Goal: Check status: Check status

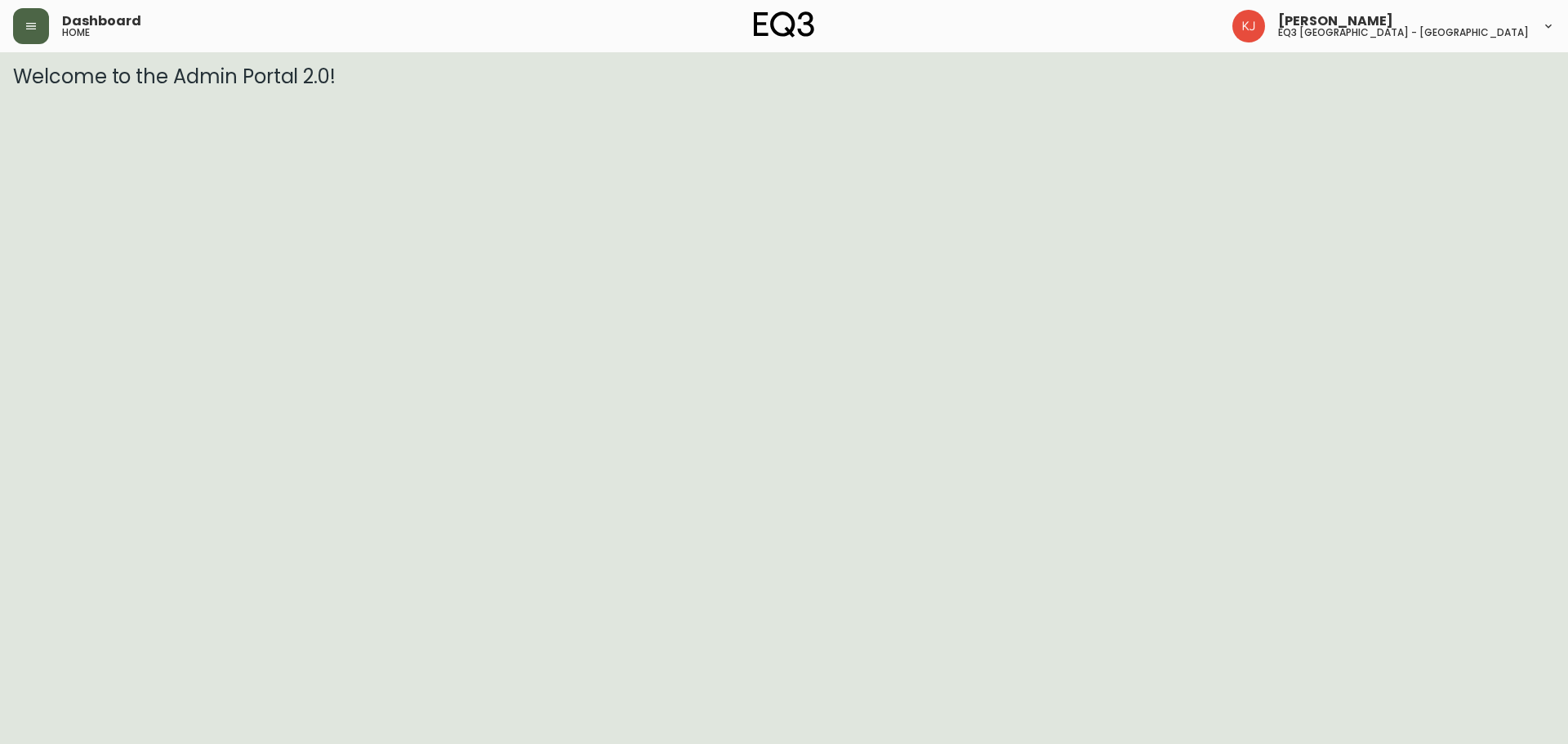
click at [19, 36] on button "button" at bounding box center [31, 26] width 36 height 36
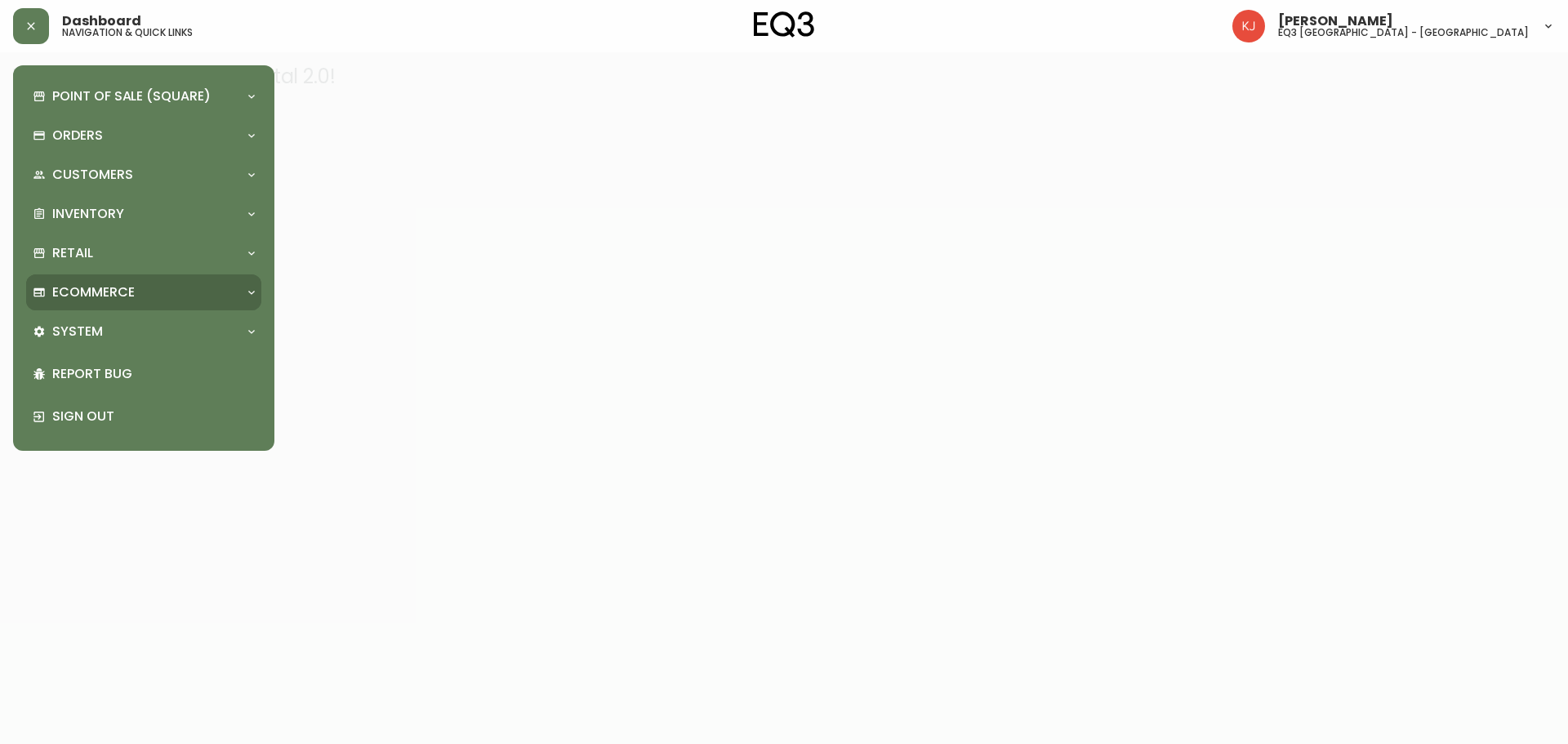
click at [131, 292] on p "Ecommerce" at bounding box center [94, 292] width 83 height 18
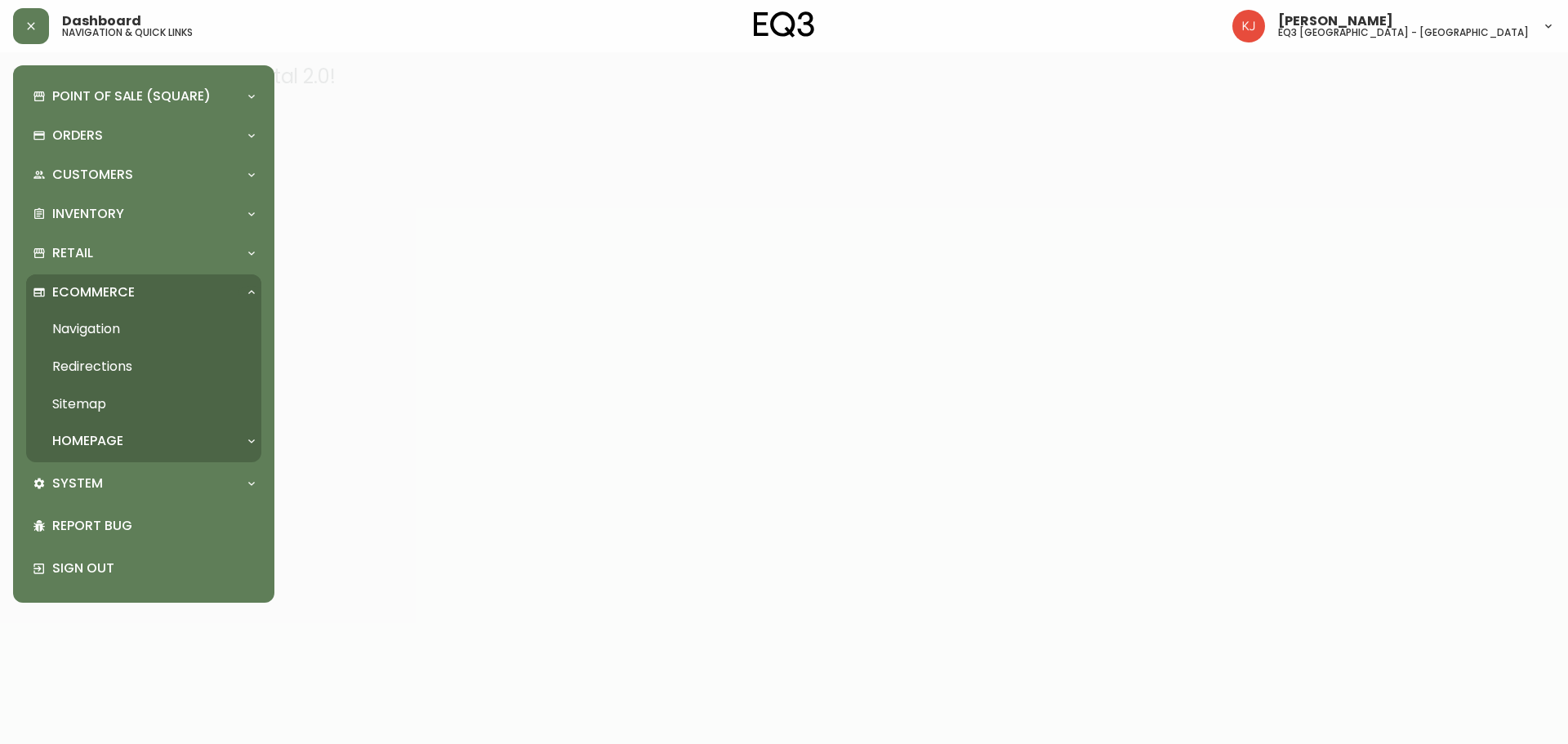
click at [132, 292] on p "Ecommerce" at bounding box center [94, 292] width 83 height 18
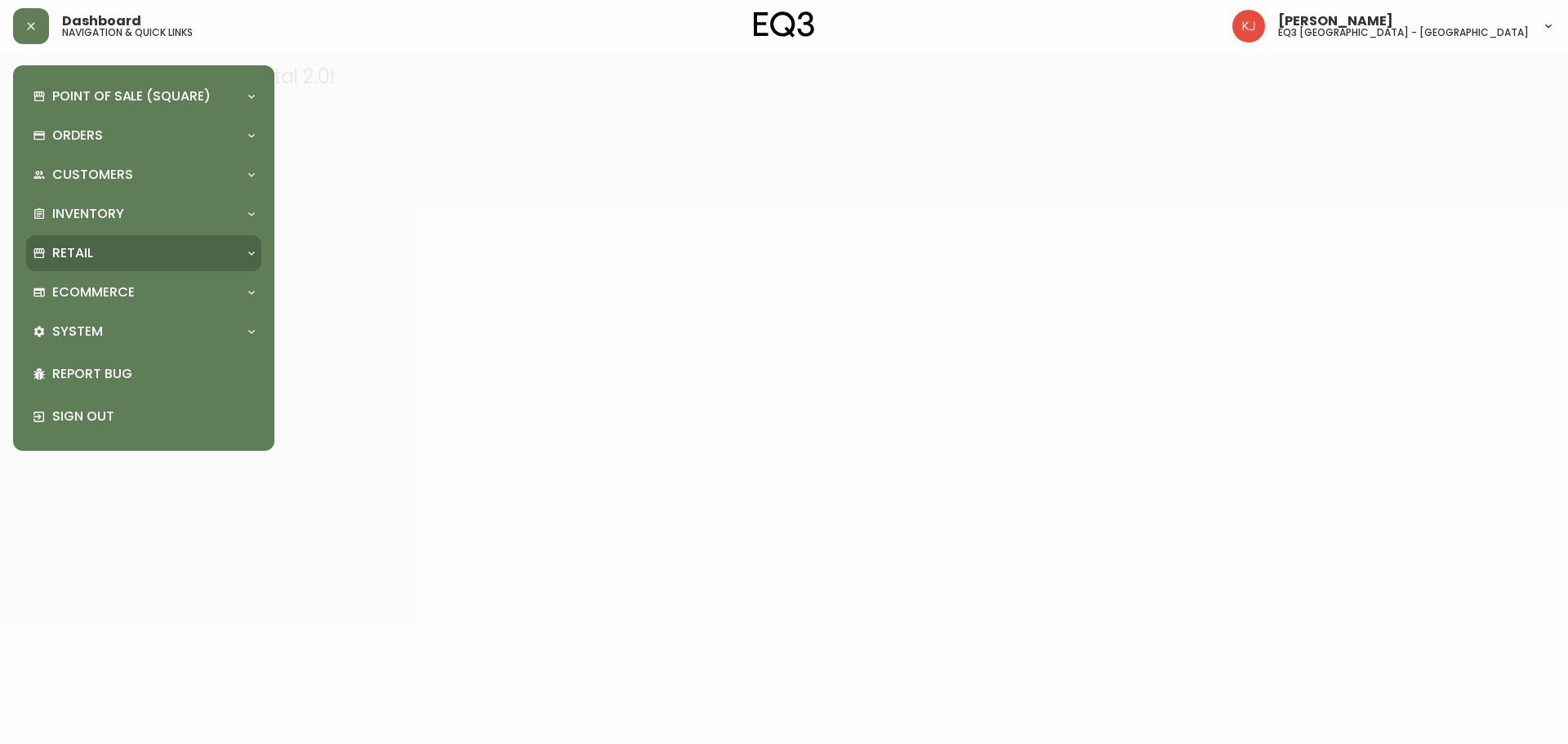
click at [131, 261] on div "Retail" at bounding box center [135, 253] width 205 height 18
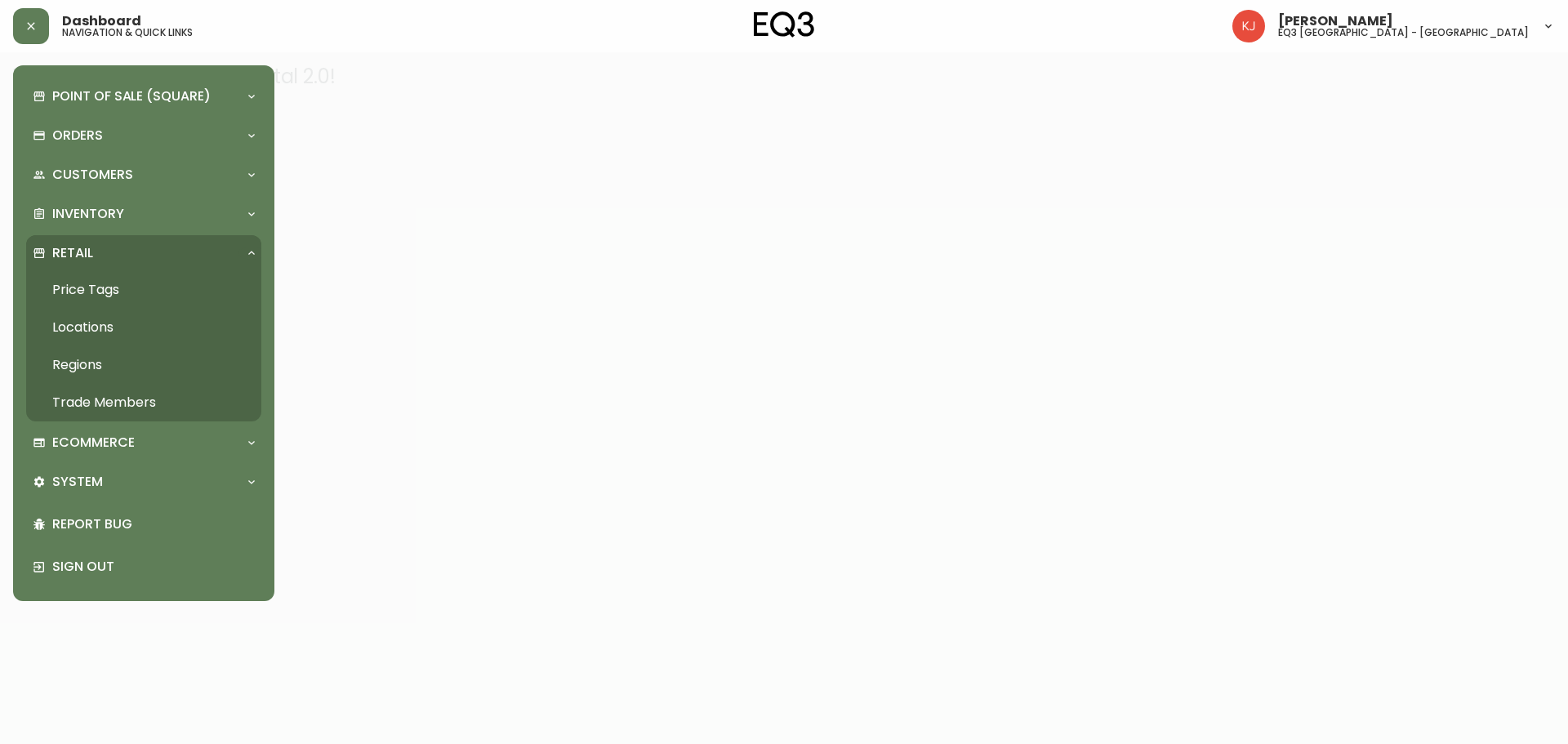
click at [131, 261] on div "Retail" at bounding box center [135, 253] width 205 height 18
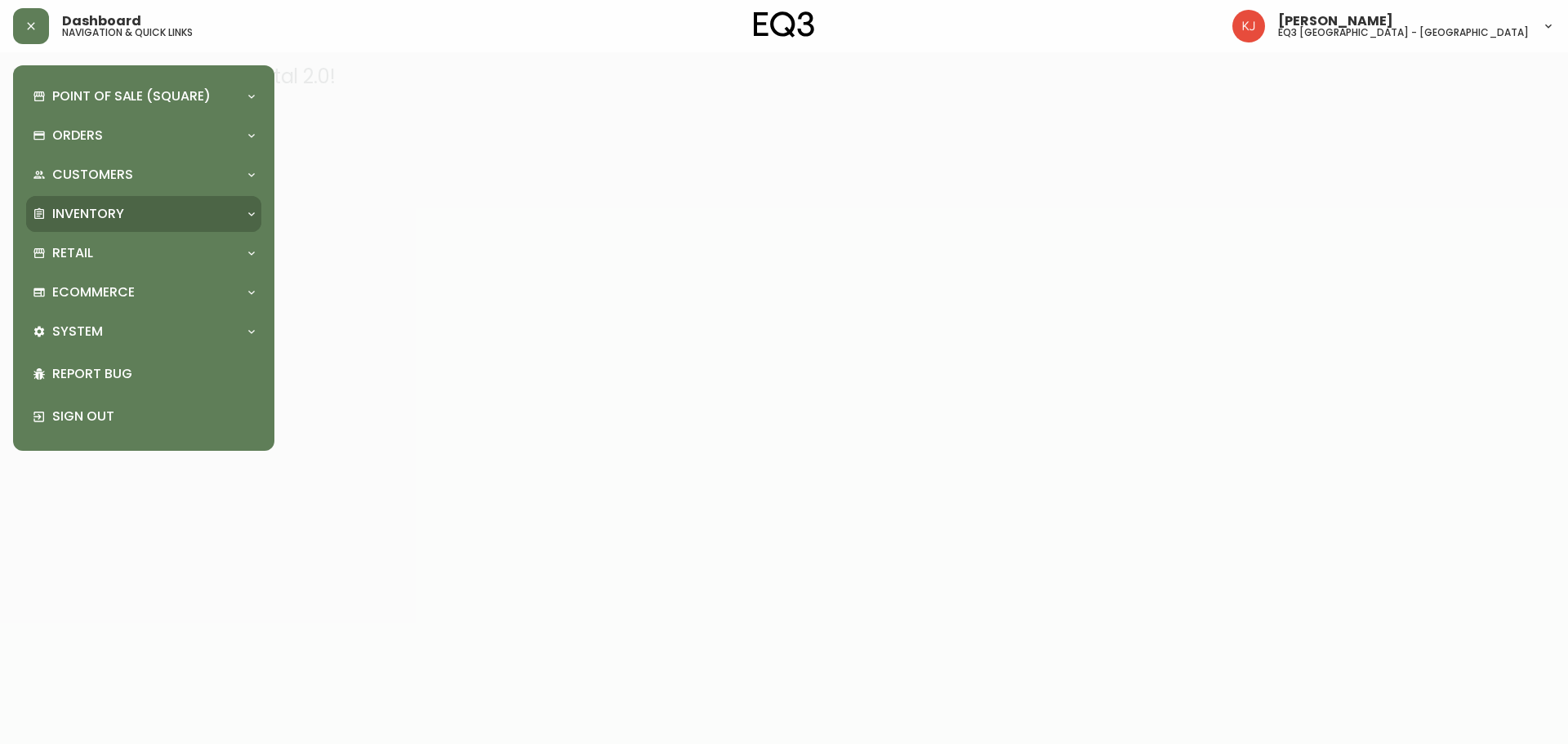
click at [129, 211] on div "Inventory" at bounding box center [135, 213] width 205 height 18
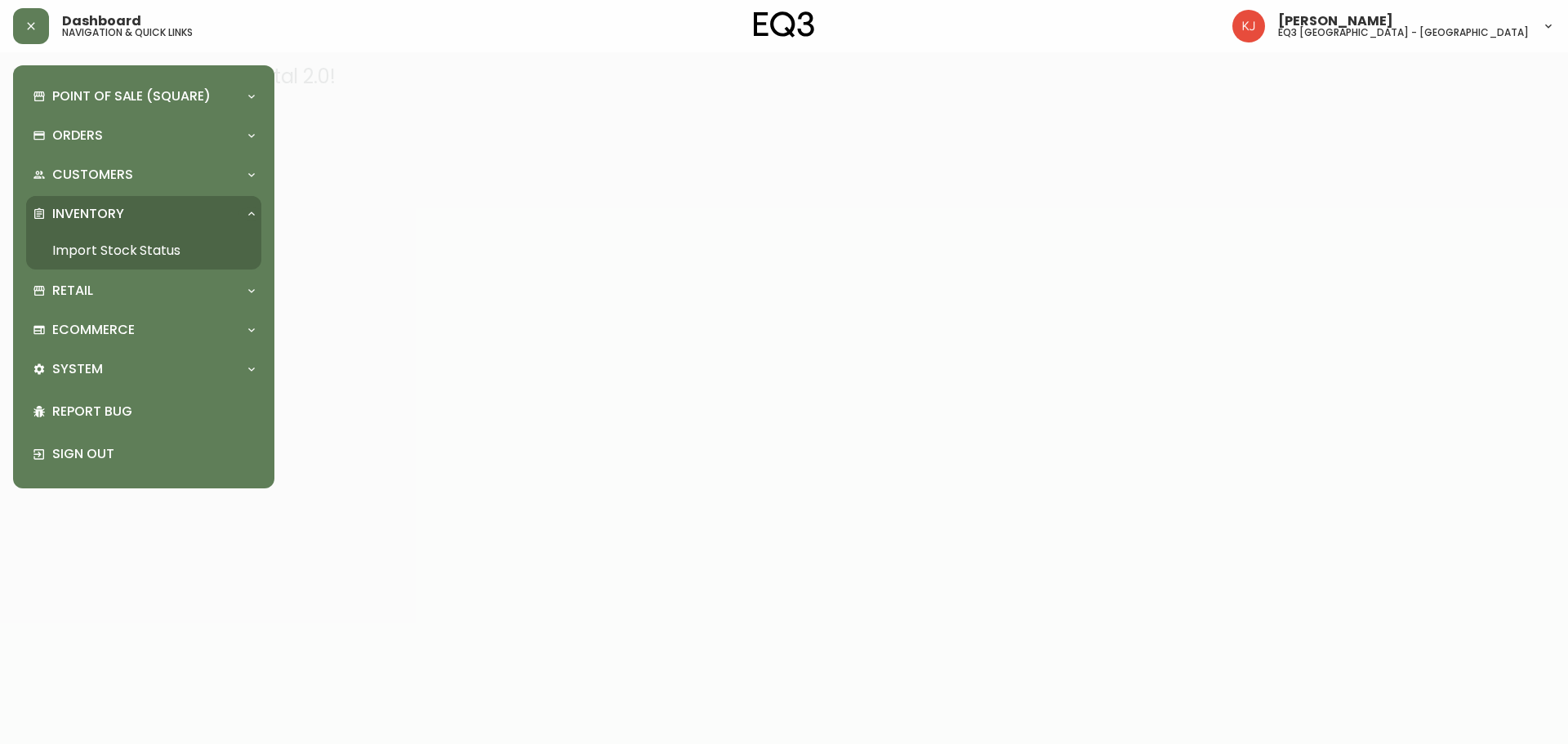
click at [122, 245] on link "Import Stock Status" at bounding box center [144, 251] width 236 height 38
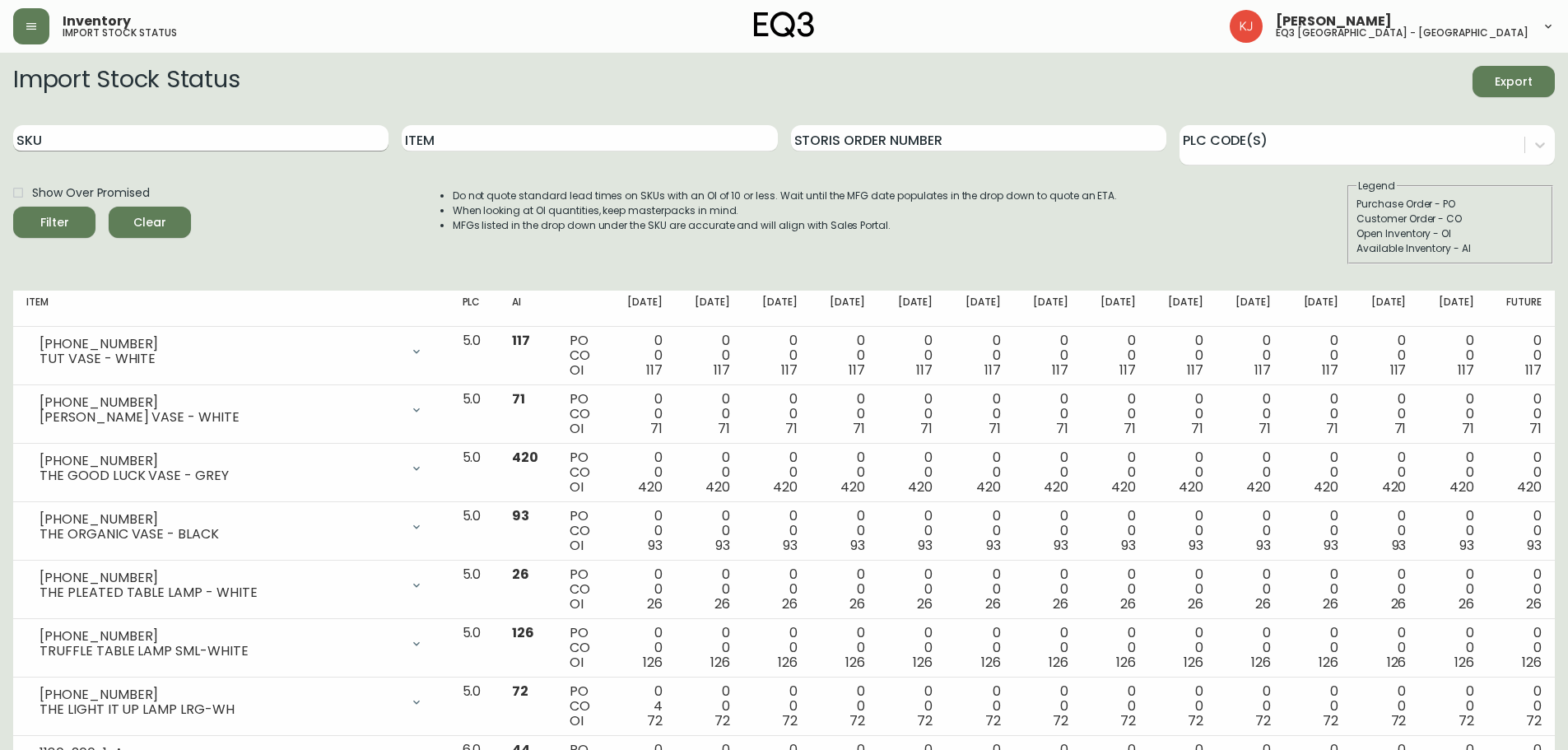
click at [283, 127] on input "SKU" at bounding box center [200, 138] width 375 height 26
click at [530, 142] on input "Item" at bounding box center [589, 138] width 375 height 26
click at [13, 206] on button "Filter" at bounding box center [54, 222] width 82 height 31
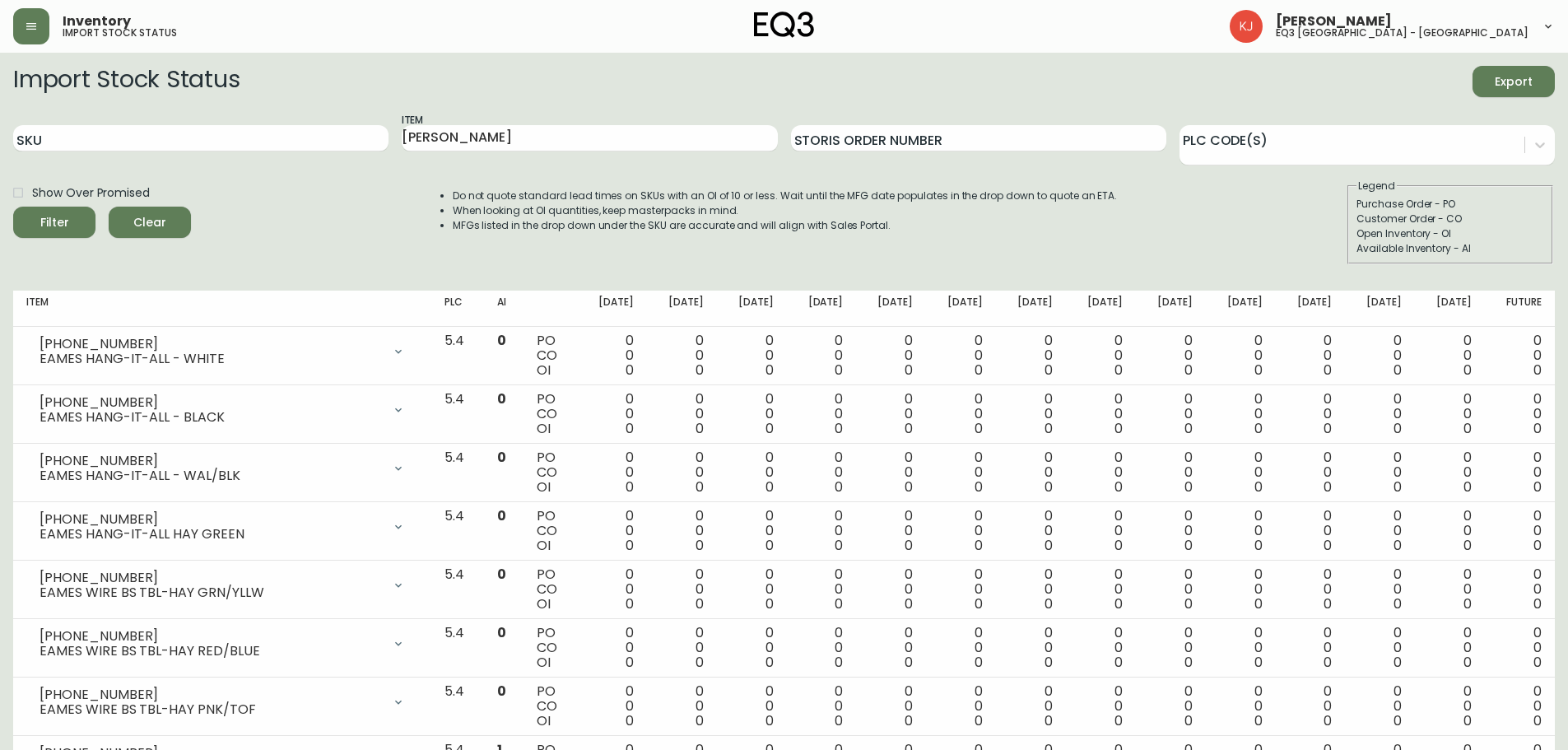
click at [255, 212] on div "Show Over Promised Filter Clear Do not quote standard lead times on SKUs with a…" at bounding box center [784, 221] width 1542 height 86
click at [468, 136] on input "[PERSON_NAME]" at bounding box center [589, 138] width 375 height 26
type input "A"
click at [13, 206] on button "Filter" at bounding box center [54, 222] width 82 height 31
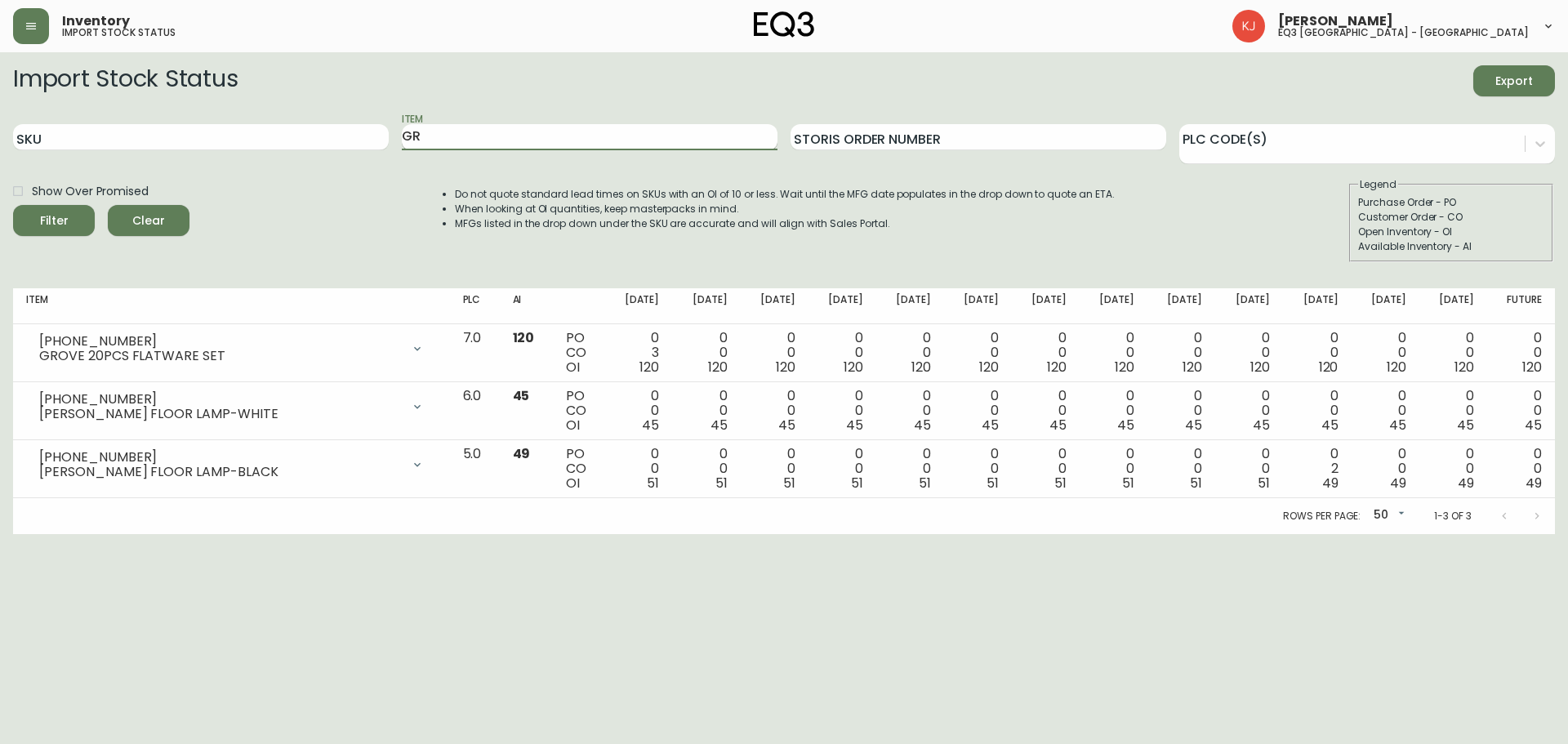
type input "G"
click at [13, 205] on button "Filter" at bounding box center [53, 220] width 82 height 31
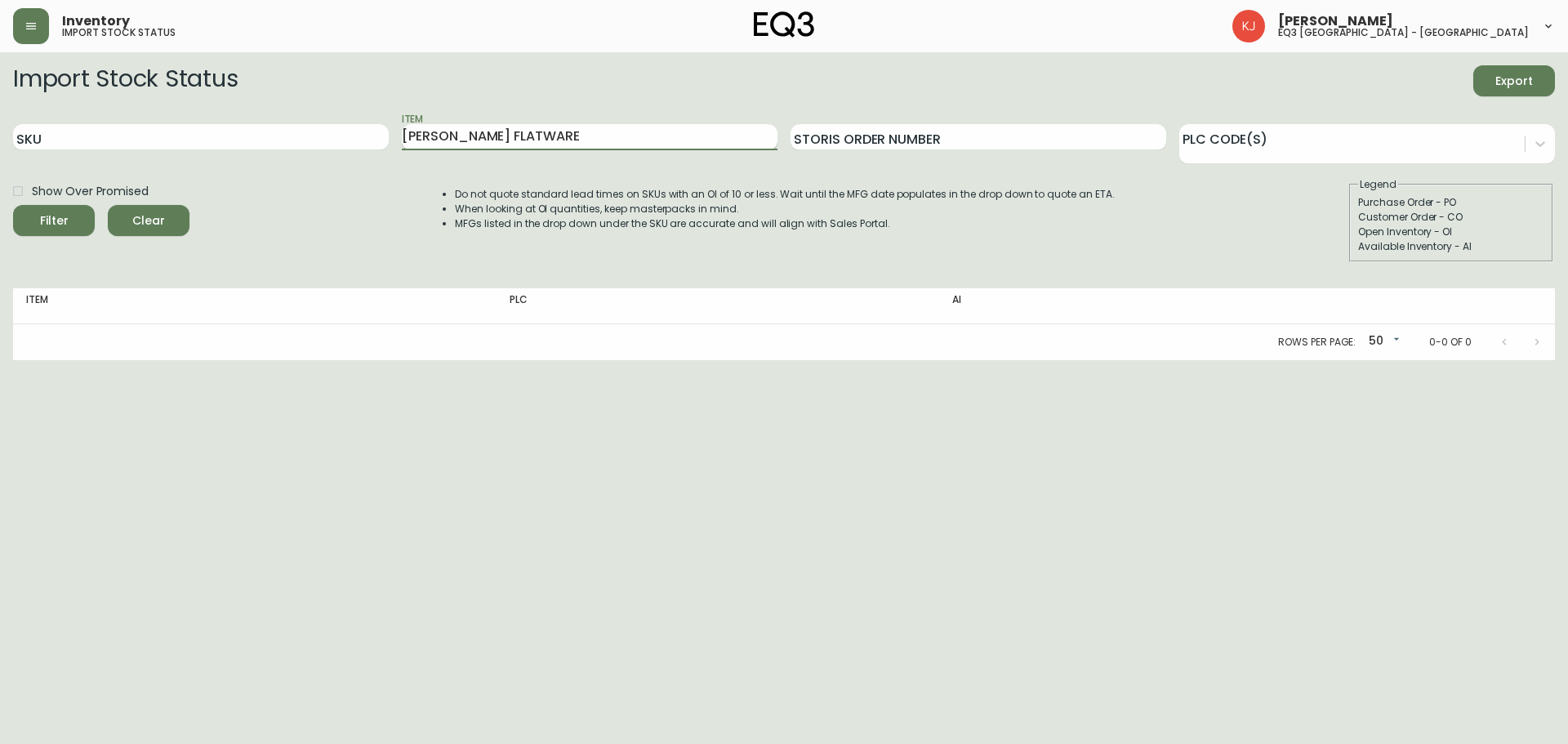
click at [537, 137] on input "[PERSON_NAME] FLATWARE" at bounding box center [589, 137] width 376 height 26
type input "A"
